Goal: Transaction & Acquisition: Obtain resource

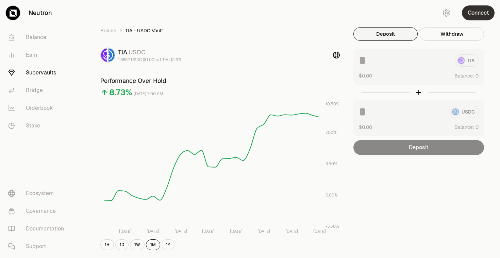
click at [477, 13] on button "Connect" at bounding box center [478, 12] width 33 height 15
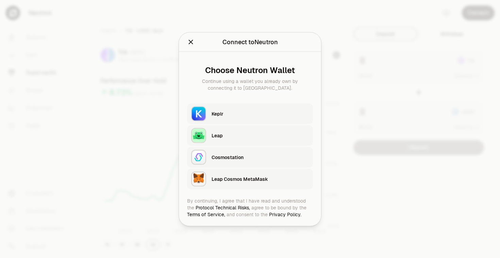
click at [228, 116] on div "Keplr" at bounding box center [260, 113] width 97 height 7
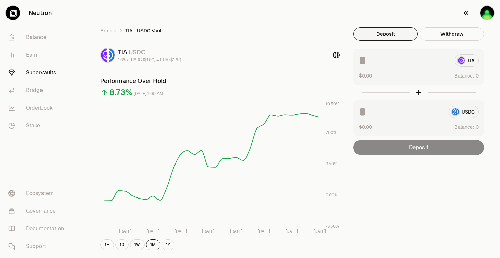
click at [491, 10] on img "button" at bounding box center [487, 12] width 15 height 15
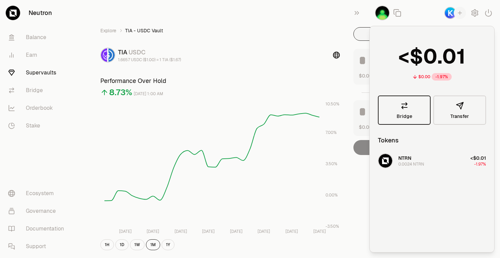
click at [409, 105] on link "Bridge" at bounding box center [404, 110] width 53 height 29
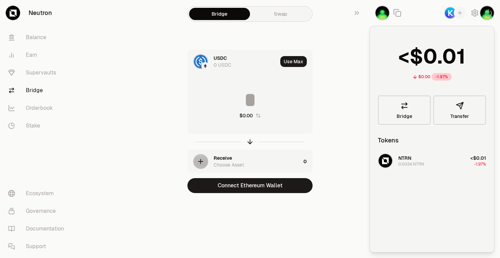
click at [218, 62] on div "0 USDC" at bounding box center [223, 65] width 18 height 7
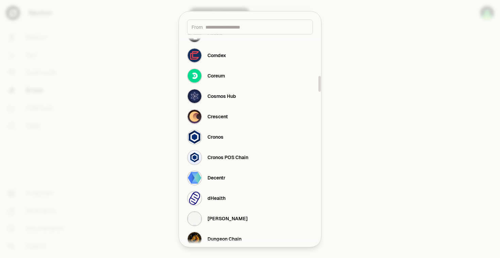
scroll to position [549, 0]
click at [211, 30] on input at bounding box center [257, 26] width 103 height 7
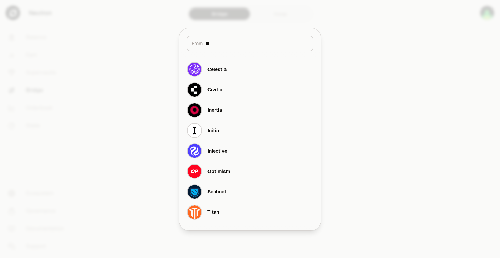
scroll to position [0, 0]
type input "**"
click at [218, 68] on div "Celestia" at bounding box center [217, 69] width 19 height 7
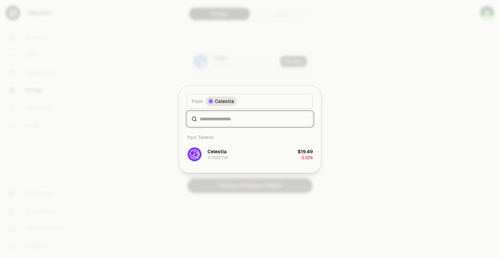
click at [215, 121] on input at bounding box center [254, 119] width 109 height 7
click at [251, 162] on button "Celestia 11.7032 TIA $19.49 -2.32%" at bounding box center [250, 154] width 134 height 20
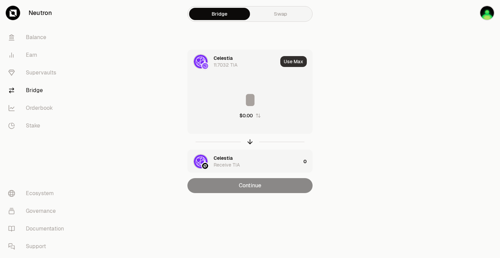
click at [295, 64] on button "Use Max" at bounding box center [293, 61] width 27 height 11
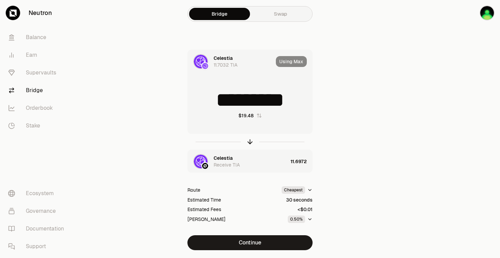
click at [219, 100] on input "*********" at bounding box center [250, 100] width 125 height 20
type input "********"
click at [45, 13] on link "Neutron" at bounding box center [38, 13] width 76 height 26
